Goal: Information Seeking & Learning: Learn about a topic

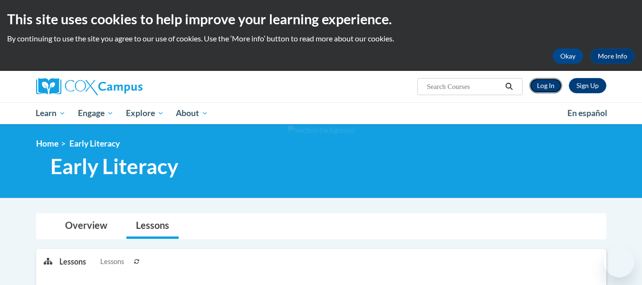
click at [547, 82] on link "Log In" at bounding box center [546, 85] width 33 height 15
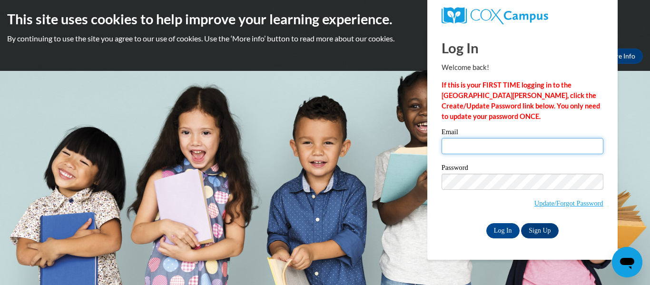
type input "ailinsanchez14@yahoo.es"
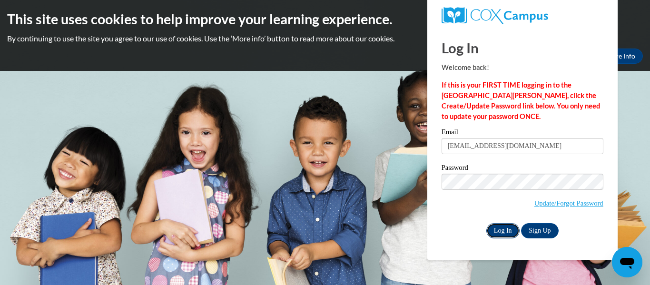
click at [500, 230] on input "Log In" at bounding box center [502, 230] width 33 height 15
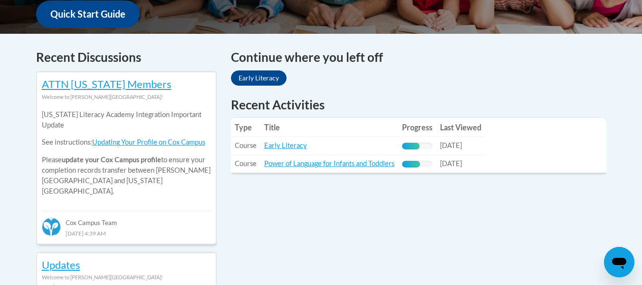
scroll to position [371, 0]
click at [292, 143] on link "Early Literacy" at bounding box center [285, 145] width 43 height 8
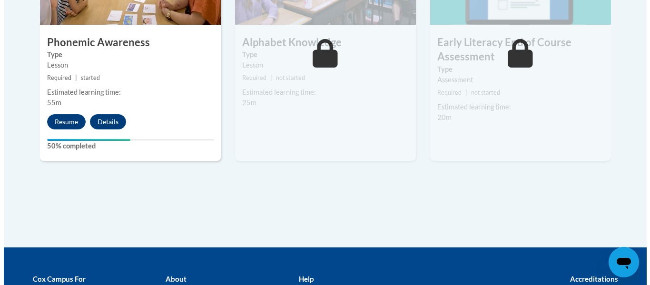
scroll to position [658, 0]
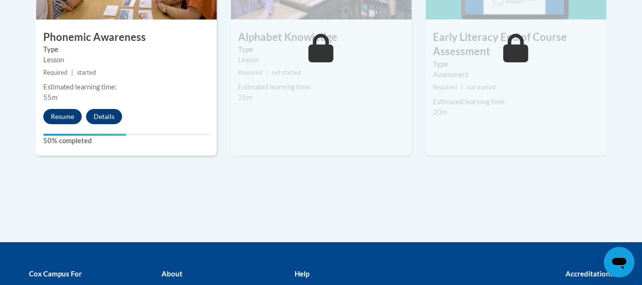
click at [66, 115] on button "Resume" at bounding box center [62, 116] width 39 height 15
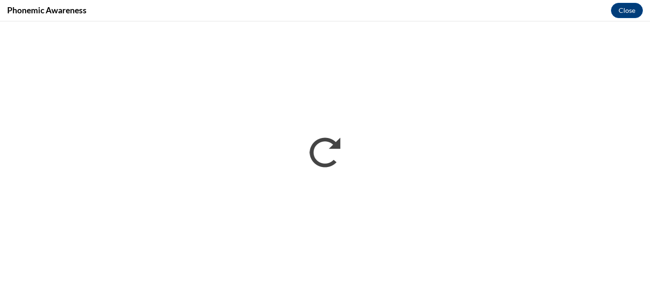
scroll to position [0, 0]
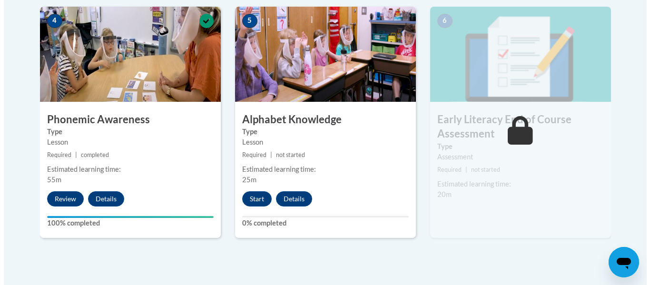
scroll to position [579, 0]
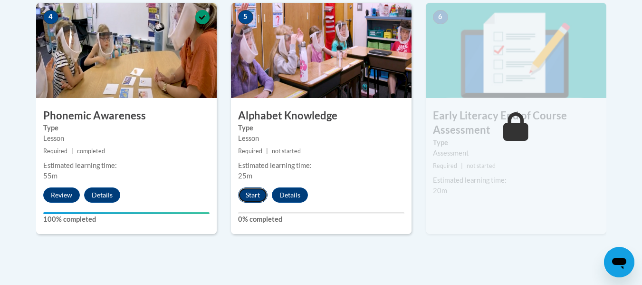
click at [252, 191] on button "Start" at bounding box center [252, 194] width 29 height 15
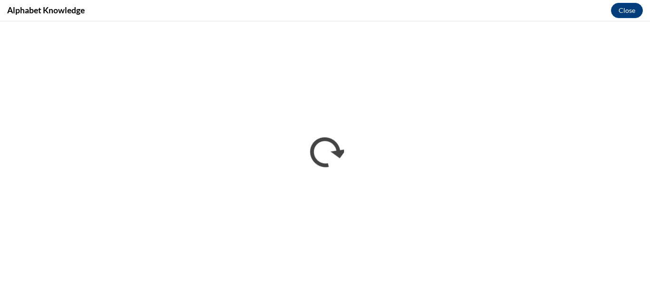
scroll to position [0, 0]
